Goal: Navigation & Orientation: Find specific page/section

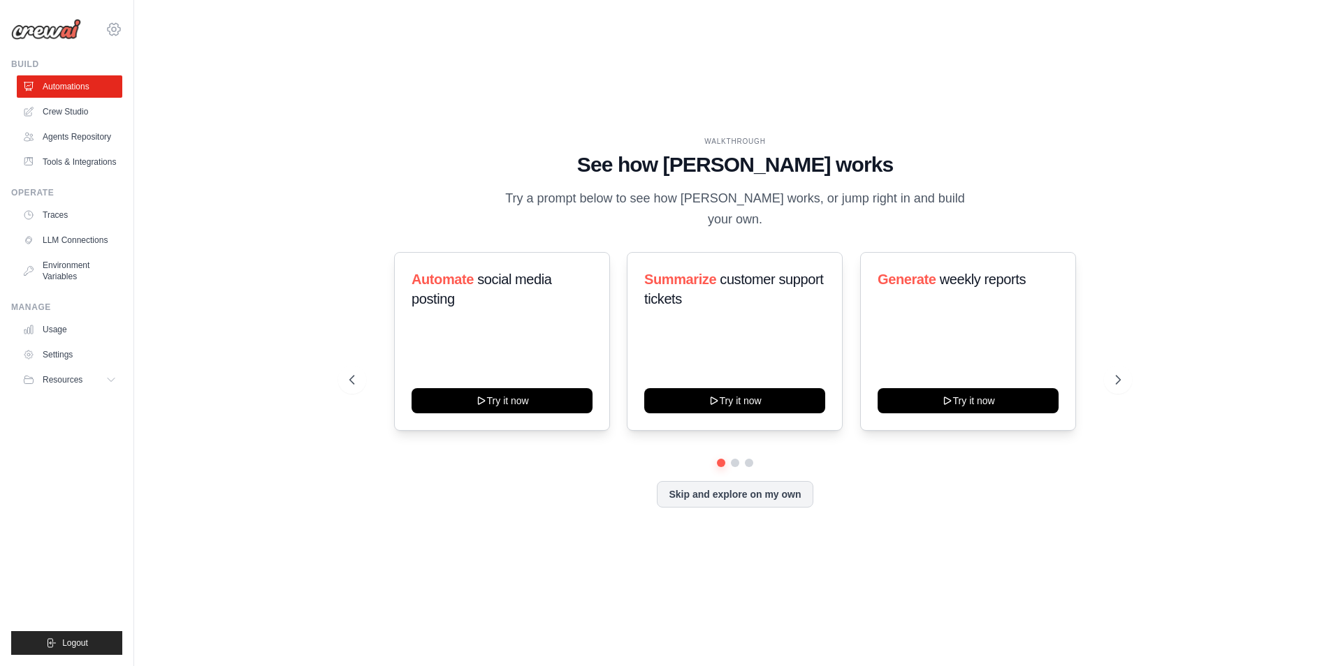
click at [118, 24] on icon at bounding box center [114, 29] width 13 height 12
click at [265, 187] on div "WALKTHROUGH See how [PERSON_NAME] works Try a prompt below to see how [PERSON_N…" at bounding box center [734, 333] width 1157 height 638
click at [1119, 373] on icon at bounding box center [1119, 380] width 14 height 14
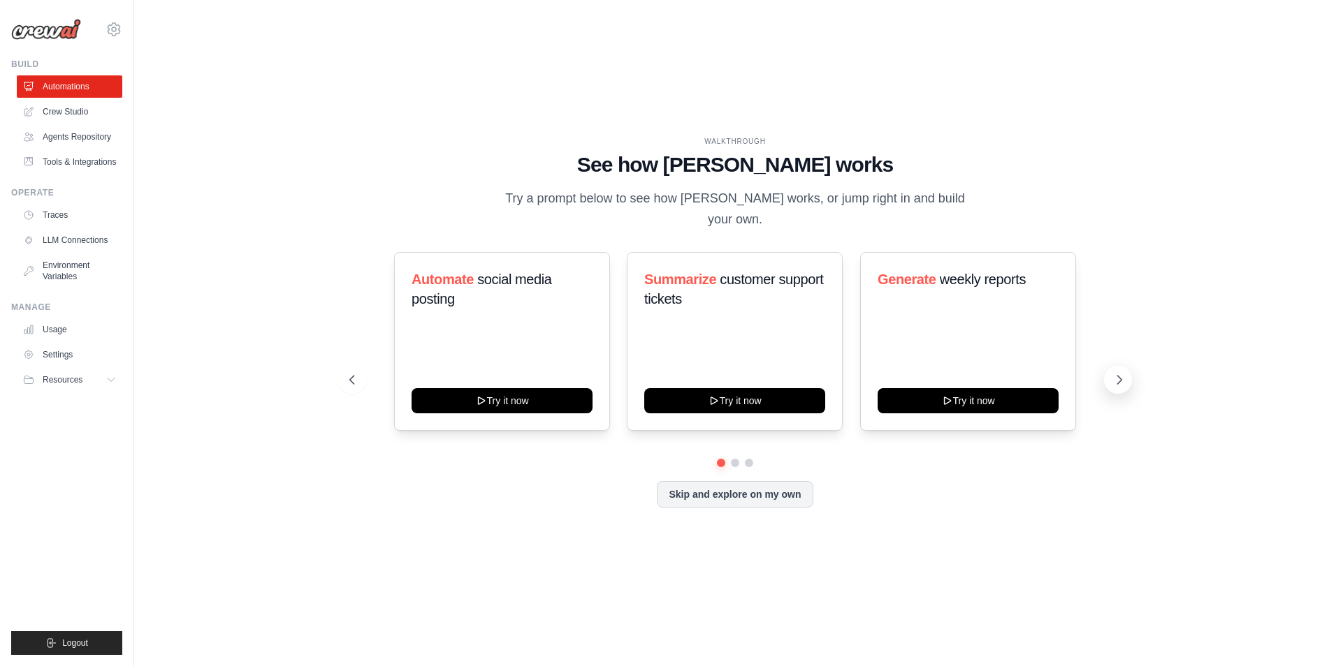
click at [1119, 373] on icon at bounding box center [1119, 380] width 14 height 14
click at [720, 483] on button "Skip and explore on my own" at bounding box center [735, 493] width 156 height 27
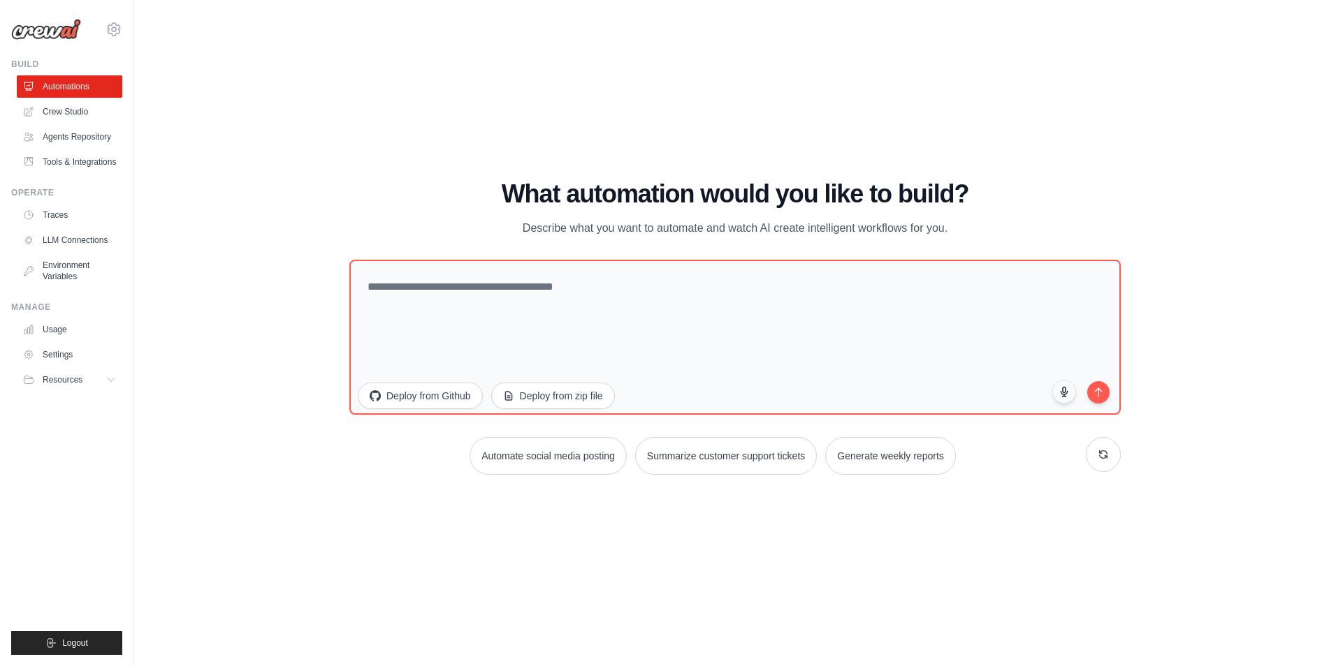
click at [345, 477] on div "WALKTHROUGH See how [PERSON_NAME] works Try a prompt below to see how [PERSON_N…" at bounding box center [735, 333] width 805 height 306
click at [57, 110] on link "Crew Studio" at bounding box center [70, 112] width 105 height 22
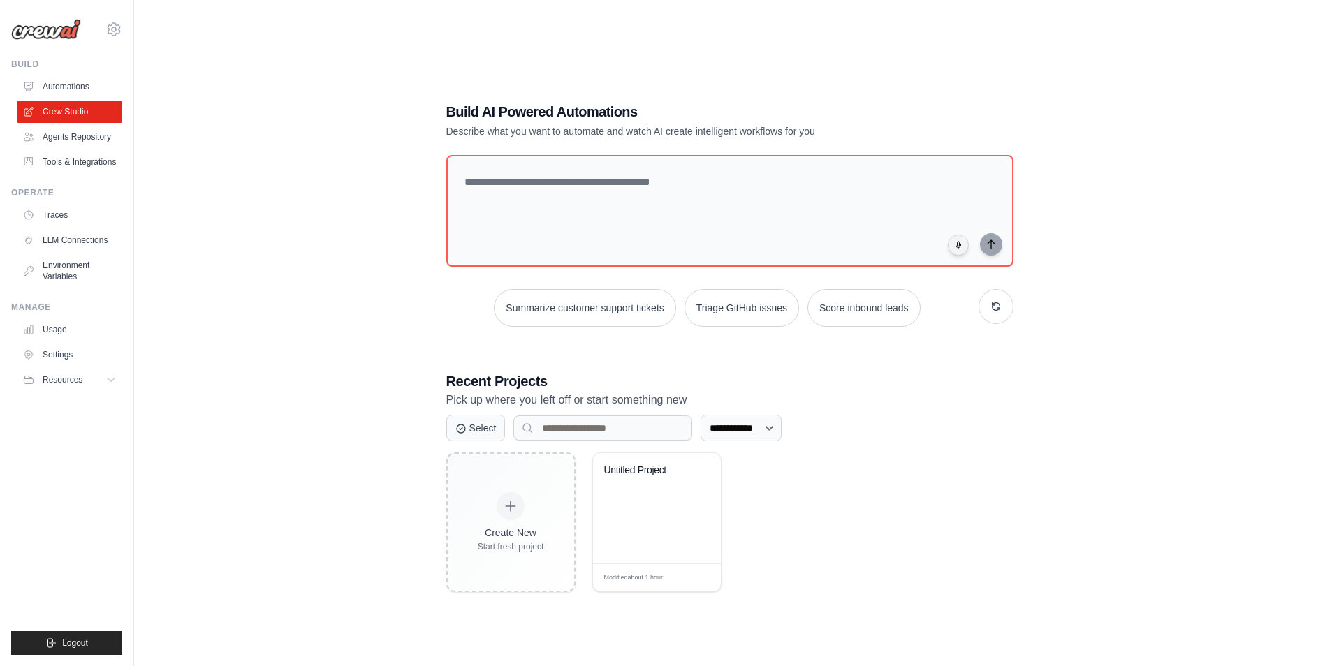
click at [92, 657] on div "abinash.verma1@mnscorp.net Settings Build Automations" at bounding box center [67, 333] width 134 height 666
click at [88, 645] on button "Logout" at bounding box center [66, 644] width 111 height 24
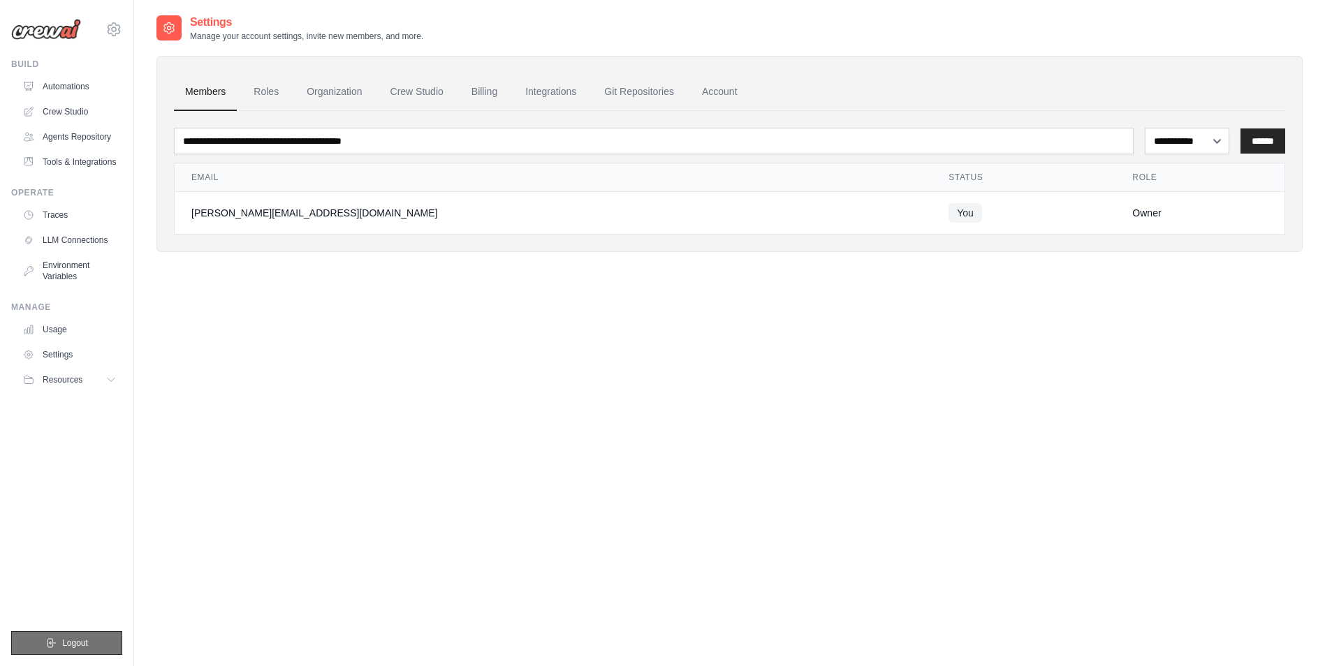
scroll to position [28, 0]
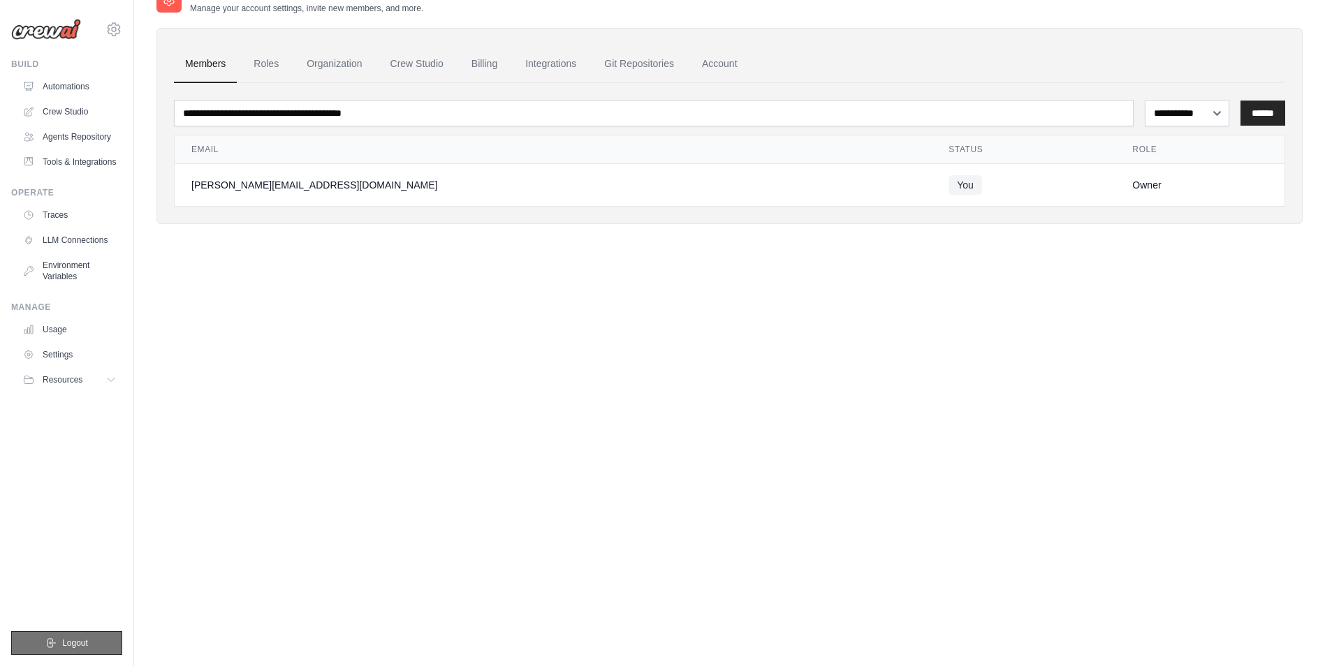
click at [69, 651] on button "Logout" at bounding box center [66, 644] width 111 height 24
